Goal: Transaction & Acquisition: Purchase product/service

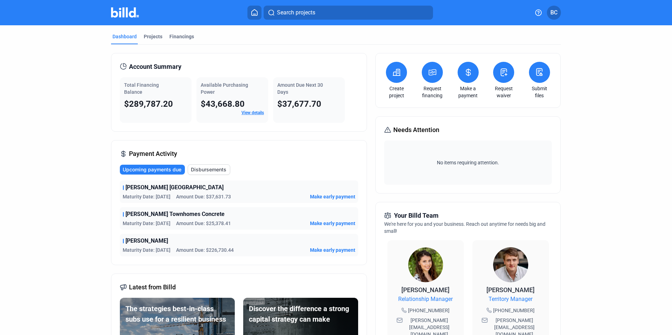
click at [430, 75] on icon at bounding box center [432, 72] width 9 height 8
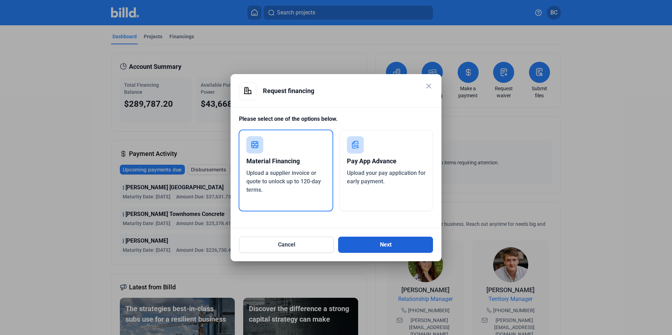
click at [395, 245] on button "Next" at bounding box center [385, 245] width 95 height 16
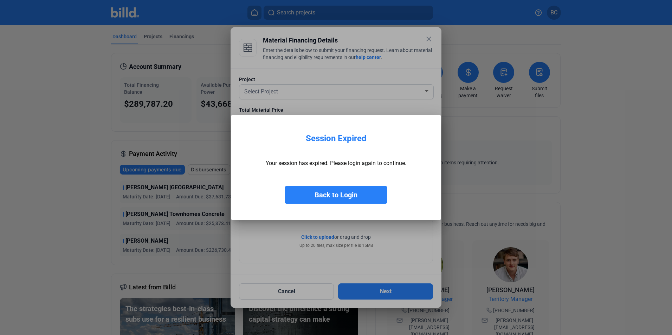
click at [357, 196] on button "Back to Login" at bounding box center [336, 195] width 103 height 18
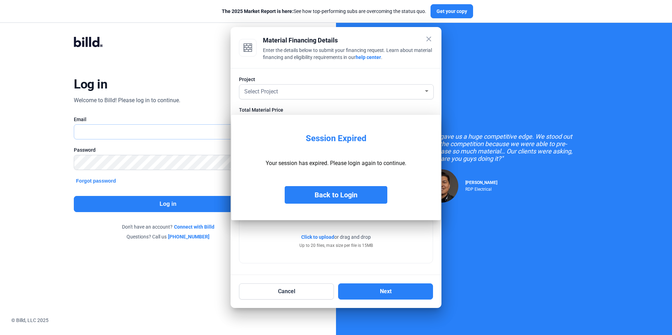
type input "[EMAIL_ADDRESS][DOMAIN_NAME]"
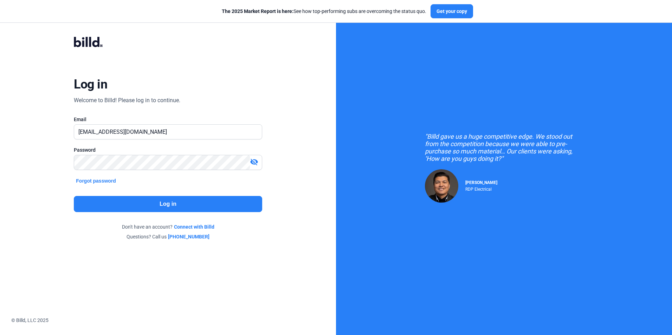
click at [172, 207] on button "Log in" at bounding box center [168, 204] width 188 height 16
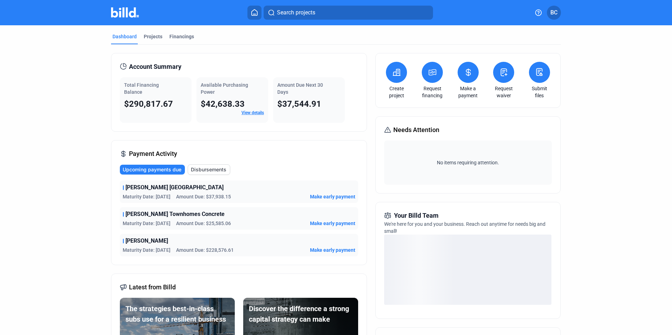
click at [432, 71] on icon at bounding box center [432, 72] width 9 height 8
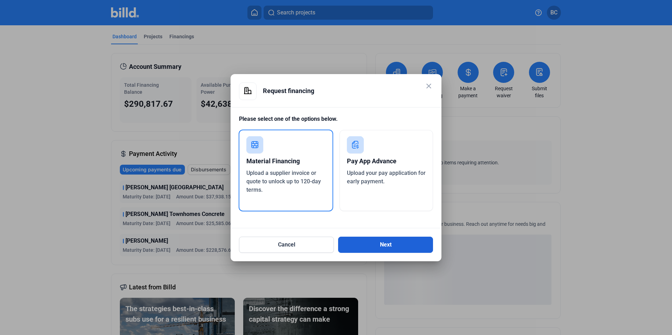
click at [368, 246] on button "Next" at bounding box center [385, 245] width 95 height 16
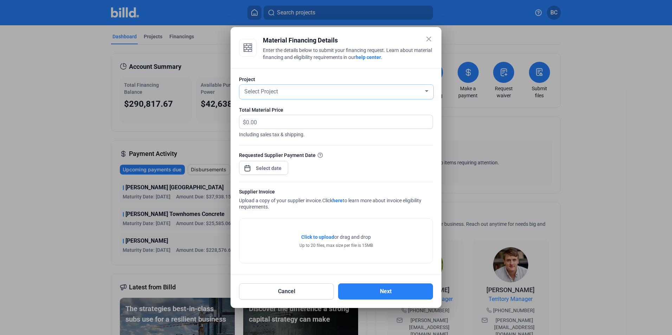
click at [420, 91] on div "Select Project" at bounding box center [333, 91] width 181 height 10
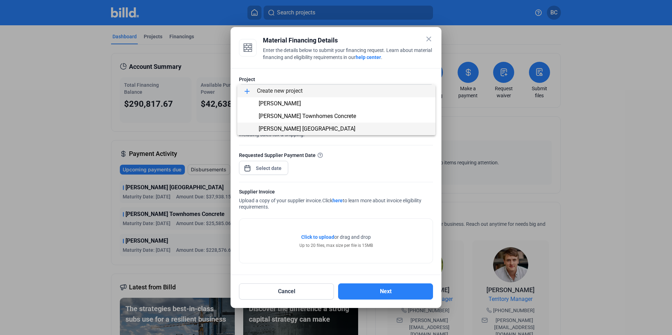
click at [355, 129] on span "[PERSON_NAME] [GEOGRAPHIC_DATA]" at bounding box center [336, 129] width 187 height 13
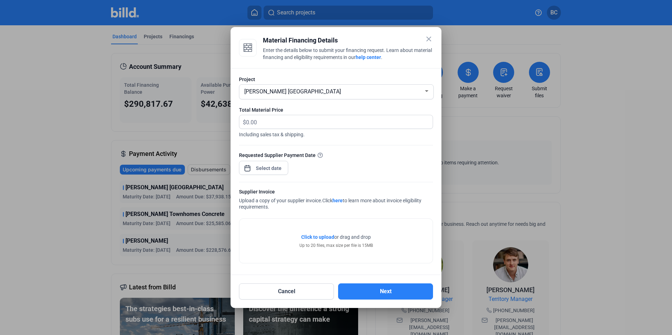
click at [426, 39] on mat-icon "close" at bounding box center [429, 39] width 8 height 8
